Goal: Find specific page/section: Find specific page/section

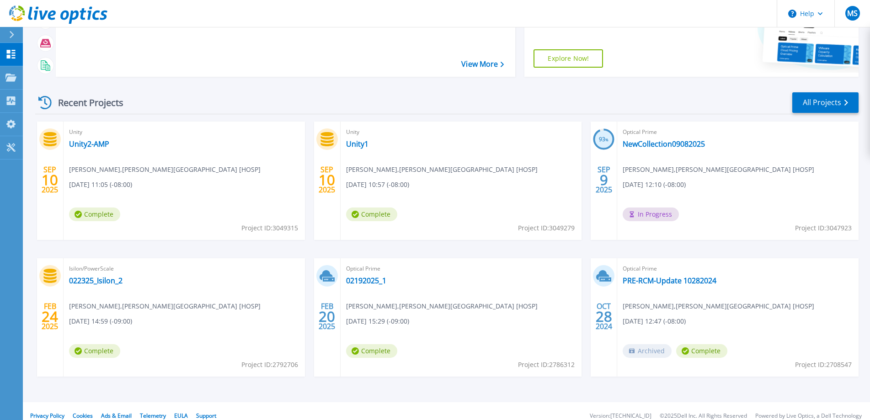
scroll to position [125, 0]
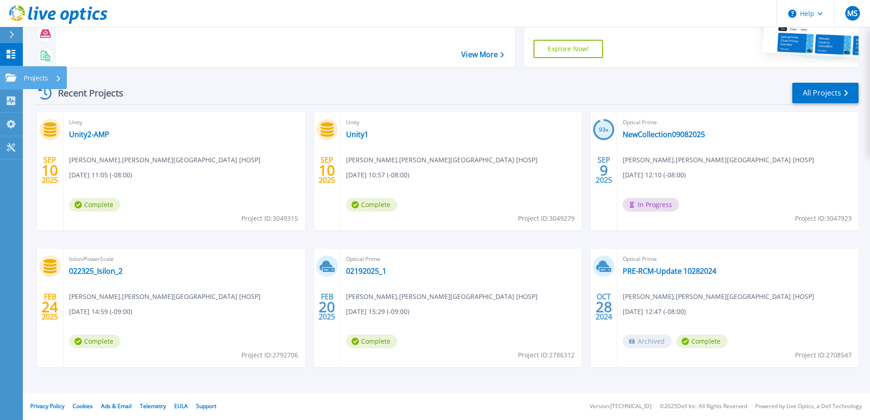
click at [8, 79] on icon at bounding box center [10, 78] width 11 height 8
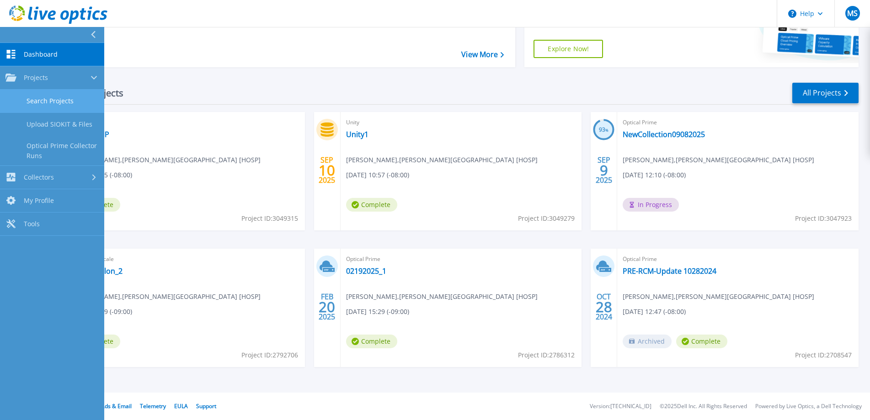
click at [46, 97] on link "Search Projects" at bounding box center [52, 101] width 104 height 23
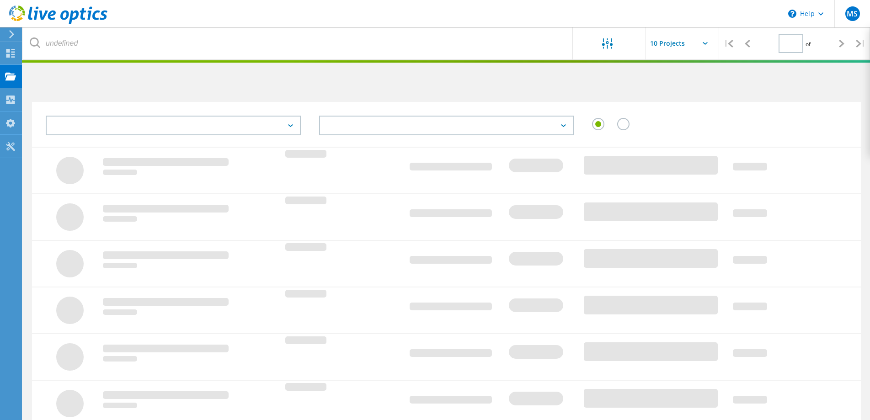
type input "1"
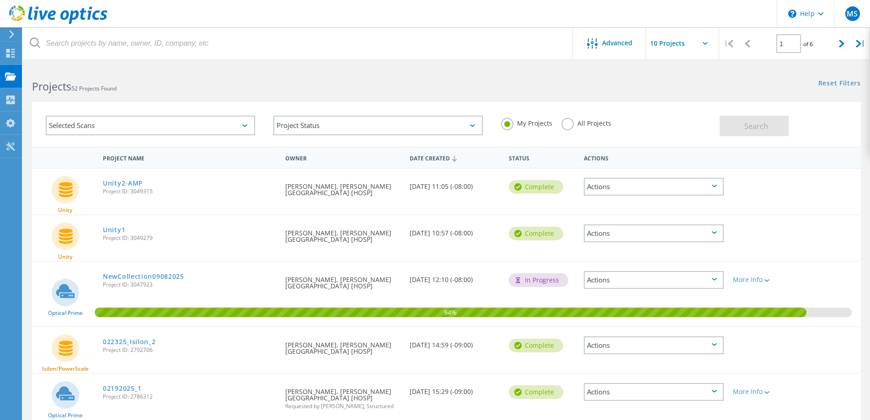
click at [245, 125] on icon at bounding box center [244, 125] width 5 height 3
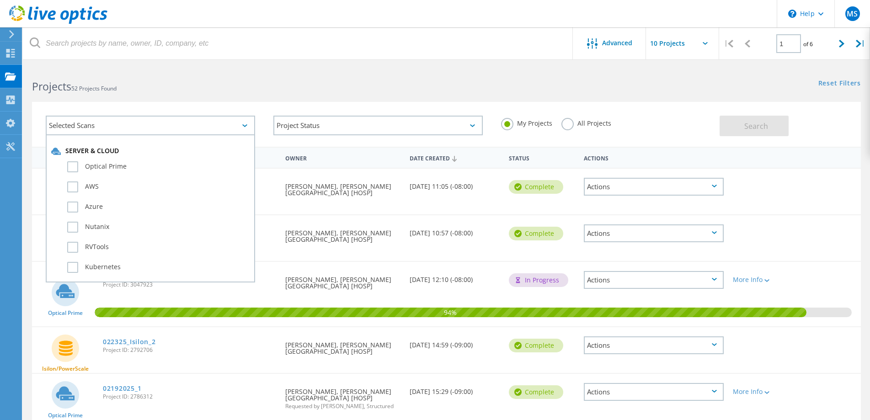
click at [245, 125] on icon at bounding box center [244, 125] width 5 height 3
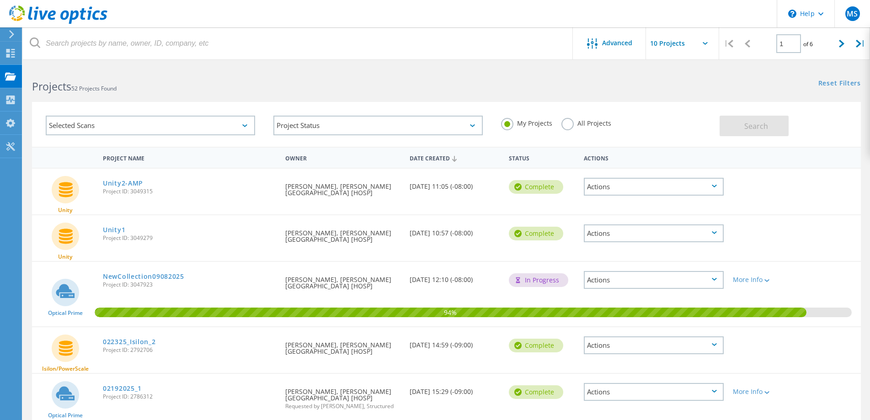
click at [249, 125] on div "Selected Scans" at bounding box center [150, 126] width 209 height 20
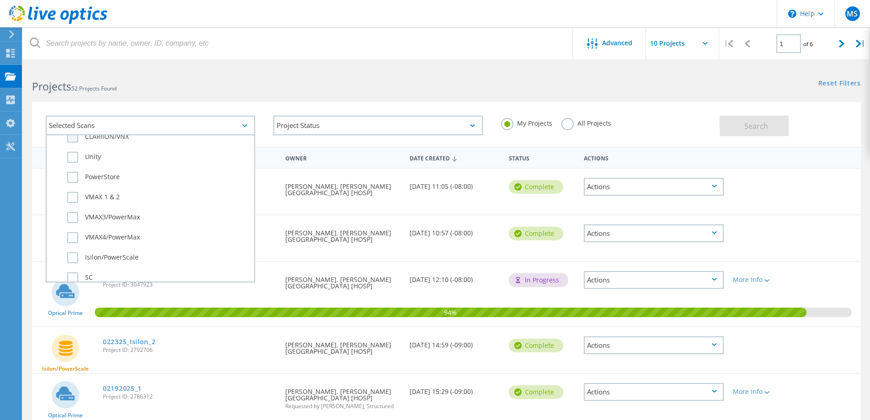
scroll to position [274, 0]
click at [73, 212] on label "Isilon/PowerScale" at bounding box center [158, 212] width 182 height 11
click at [0, 0] on input "Isilon/PowerScale" at bounding box center [0, 0] width 0 height 0
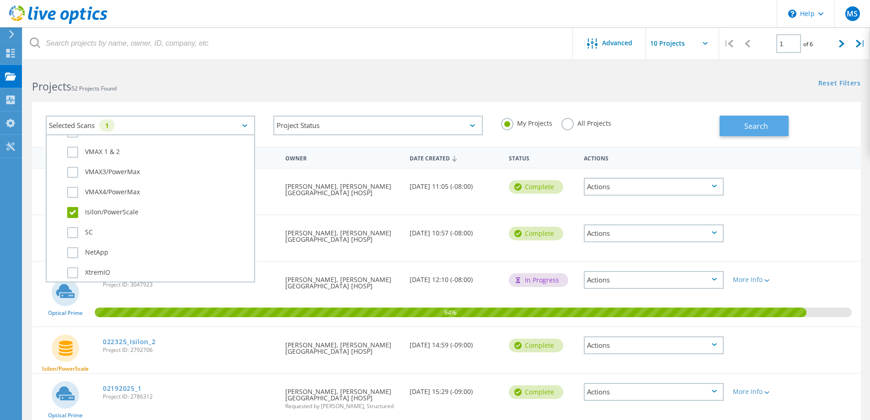
click at [761, 129] on span "Search" at bounding box center [757, 126] width 24 height 10
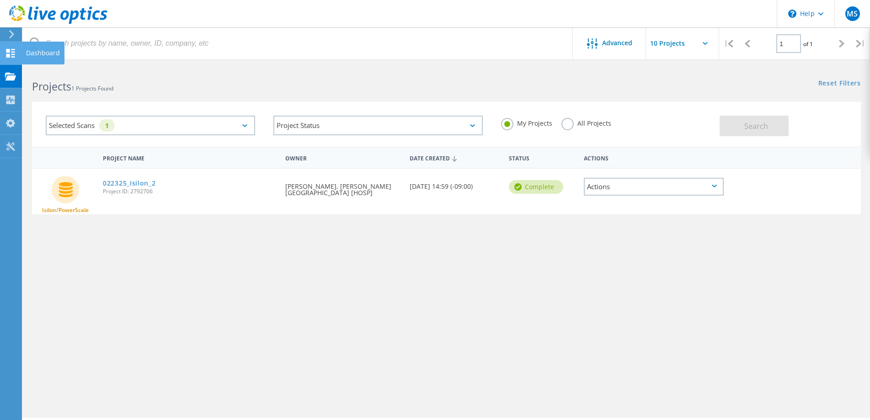
click at [10, 50] on icon at bounding box center [10, 53] width 11 height 9
